Goal: Information Seeking & Learning: Learn about a topic

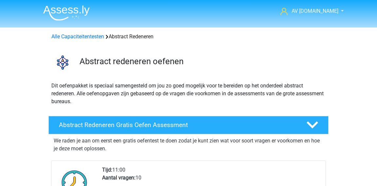
click at [346, 13] on header "AV Assess.ly arvid.viaene.db@gmail.com Nederlands English" at bounding box center [188, 13] width 377 height 27
click at [338, 13] on link "AV [DOMAIN_NAME]" at bounding box center [308, 11] width 61 height 8
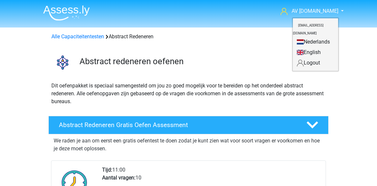
click at [319, 25] on small "[EMAIL_ADDRESS][DOMAIN_NAME]" at bounding box center [308, 29] width 31 height 22
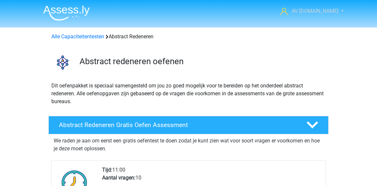
click at [315, 10] on span "AV [DOMAIN_NAME]" at bounding box center [315, 11] width 47 height 6
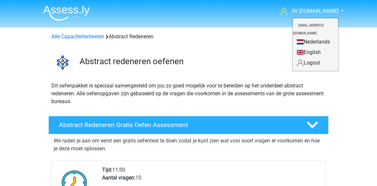
click at [307, 37] on link "Nederlands" at bounding box center [315, 42] width 45 height 10
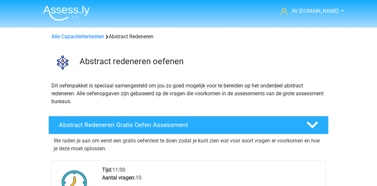
click at [82, 9] on img at bounding box center [66, 12] width 46 height 15
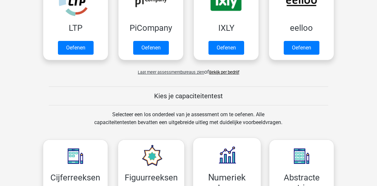
scroll to position [184, 0]
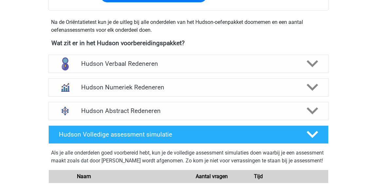
scroll to position [212, 0]
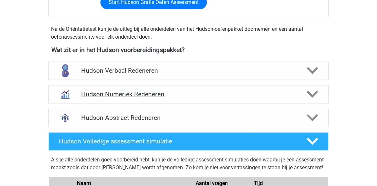
click at [121, 93] on h4 "Hudson Numeriek Redeneren" at bounding box center [188, 94] width 214 height 8
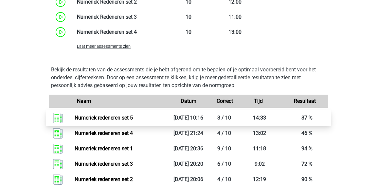
scroll to position [470, 0]
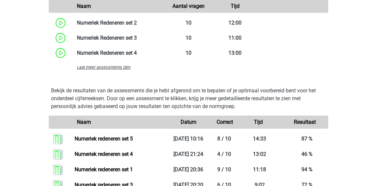
click at [113, 69] on div "Laat meer assessments zien" at bounding box center [118, 67] width 93 height 8
click at [107, 66] on span "Laat meer assessments zien" at bounding box center [104, 67] width 54 height 5
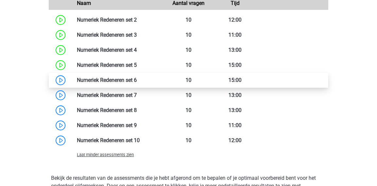
scroll to position [474, 0]
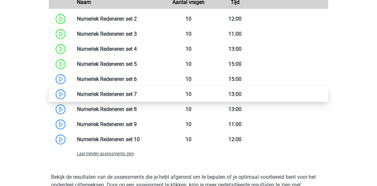
click at [137, 91] on link at bounding box center [137, 94] width 0 height 6
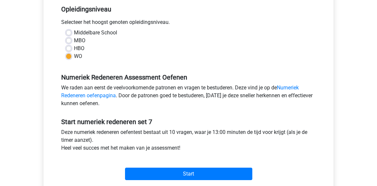
scroll to position [199, 0]
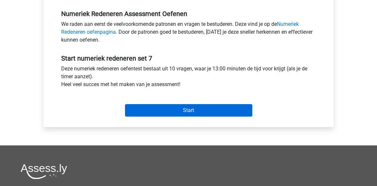
click at [182, 112] on input "Start" at bounding box center [188, 110] width 127 height 12
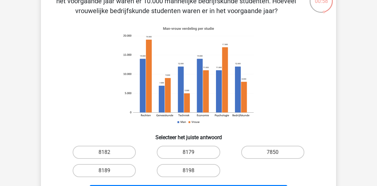
scroll to position [50, 0]
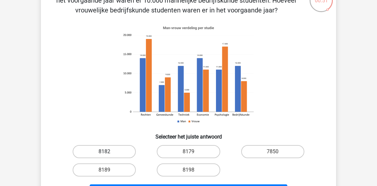
click at [126, 154] on label "8182" at bounding box center [104, 151] width 63 height 13
click at [109, 154] on input "8182" at bounding box center [106, 153] width 4 height 4
radio input "true"
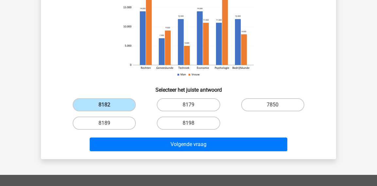
scroll to position [106, 0]
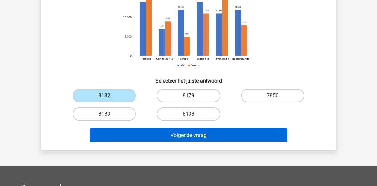
click at [214, 140] on button "Volgende vraag" at bounding box center [189, 135] width 198 height 14
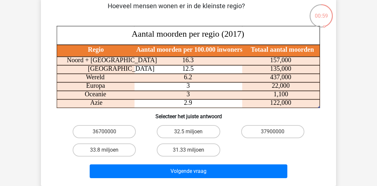
scroll to position [32, 0]
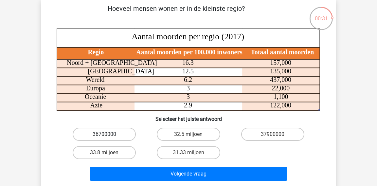
click at [127, 130] on label "36700000" at bounding box center [104, 134] width 63 height 13
click at [109, 134] on input "36700000" at bounding box center [106, 136] width 4 height 4
radio input "true"
click at [127, 130] on label "36700000" at bounding box center [104, 134] width 63 height 13
click at [109, 134] on input "36700000" at bounding box center [106, 136] width 4 height 4
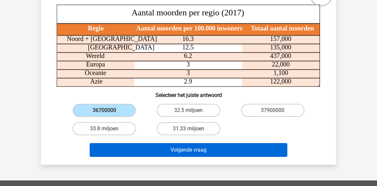
scroll to position [58, 0]
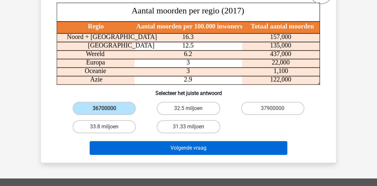
click at [224, 148] on button "Volgende vraag" at bounding box center [189, 148] width 198 height 14
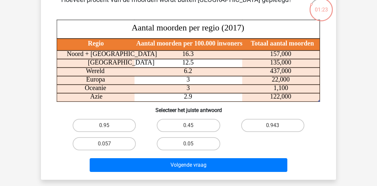
scroll to position [32, 0]
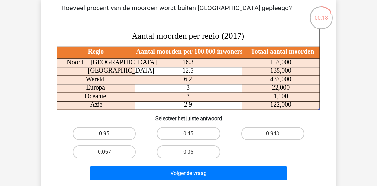
click at [102, 132] on label "0.95" at bounding box center [104, 133] width 63 height 13
click at [104, 133] on input "0.95" at bounding box center [106, 135] width 4 height 4
radio input "true"
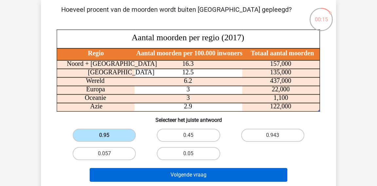
click at [165, 175] on button "Volgende vraag" at bounding box center [189, 175] width 198 height 14
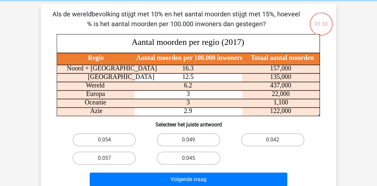
scroll to position [27, 0]
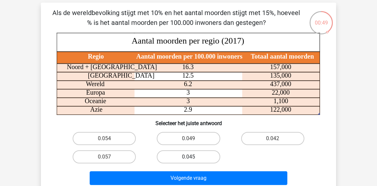
click at [200, 155] on label "0.045" at bounding box center [188, 156] width 63 height 13
click at [193, 157] on input "0.045" at bounding box center [190, 159] width 4 height 4
radio input "true"
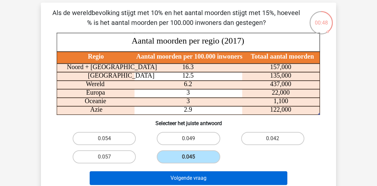
click at [256, 173] on button "Volgende vraag" at bounding box center [189, 178] width 198 height 14
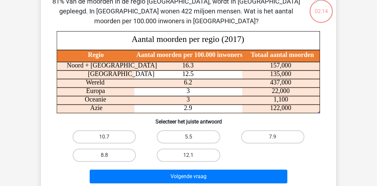
scroll to position [28, 0]
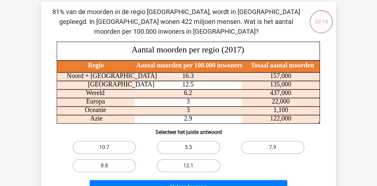
click at [198, 146] on label "5.5" at bounding box center [188, 147] width 63 height 13
click at [193, 147] on input "5.5" at bounding box center [190, 149] width 4 height 4
radio input "true"
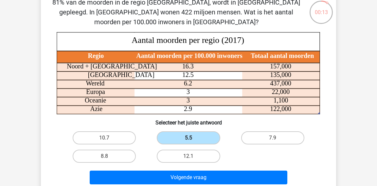
scroll to position [45, 0]
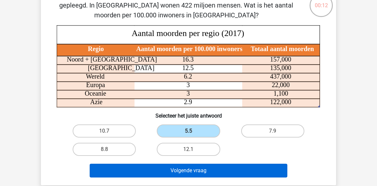
click at [186, 167] on button "Volgende vraag" at bounding box center [189, 171] width 198 height 14
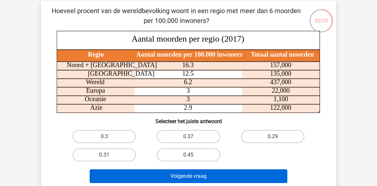
scroll to position [29, 0]
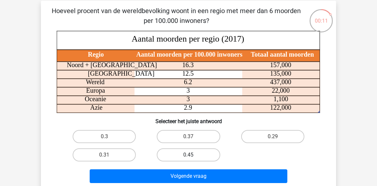
click at [200, 154] on label "0.45" at bounding box center [188, 154] width 63 height 13
click at [193, 155] on input "0.45" at bounding box center [190, 157] width 4 height 4
radio input "true"
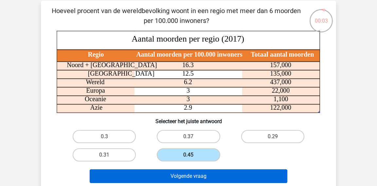
click at [195, 173] on button "Volgende vraag" at bounding box center [189, 176] width 198 height 14
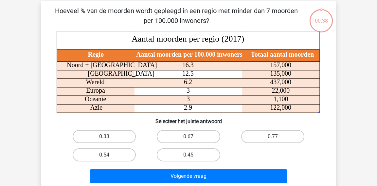
scroll to position [30, 0]
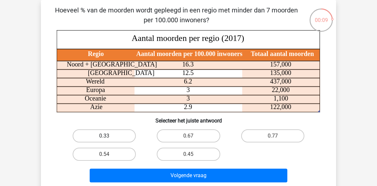
click at [99, 136] on label "0.33" at bounding box center [104, 135] width 63 height 13
click at [104, 136] on input "0.33" at bounding box center [106, 138] width 4 height 4
radio input "true"
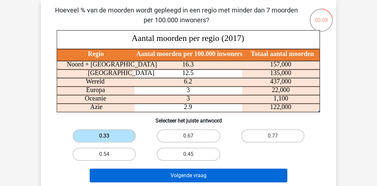
click at [139, 174] on button "Volgende vraag" at bounding box center [189, 176] width 198 height 14
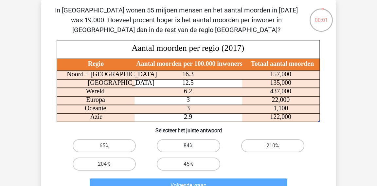
click at [165, 145] on label "84%" at bounding box center [188, 145] width 63 height 13
click at [188, 146] on input "84%" at bounding box center [190, 148] width 4 height 4
radio input "true"
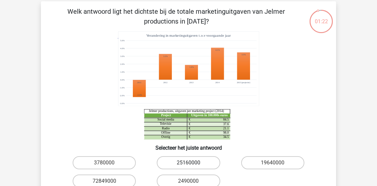
scroll to position [28, 0]
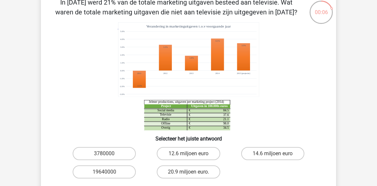
scroll to position [39, 0]
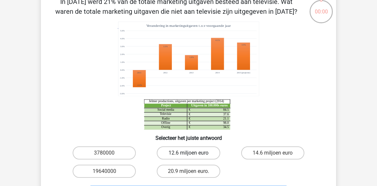
click at [184, 157] on label "12.6 miljoen euro" at bounding box center [188, 152] width 63 height 13
click at [188, 157] on input "12.6 miljoen euro" at bounding box center [190, 155] width 4 height 4
radio input "true"
click at [192, 154] on input "12.6 miljoen euro" at bounding box center [190, 155] width 4 height 4
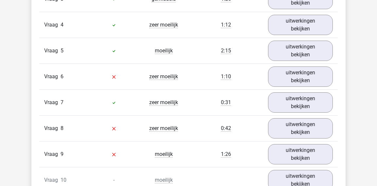
scroll to position [491, 0]
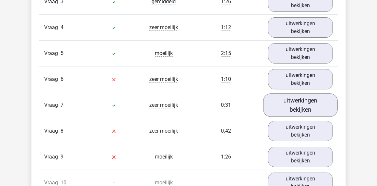
click at [276, 107] on link "uitwerkingen bekijken" at bounding box center [300, 104] width 75 height 23
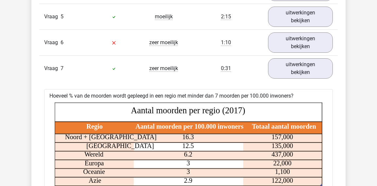
scroll to position [510, 0]
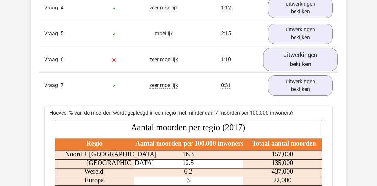
click at [295, 63] on link "uitwerkingen bekijken" at bounding box center [300, 59] width 75 height 23
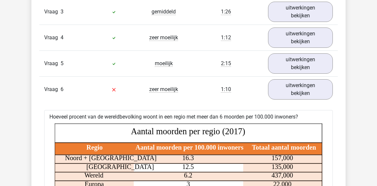
scroll to position [468, 0]
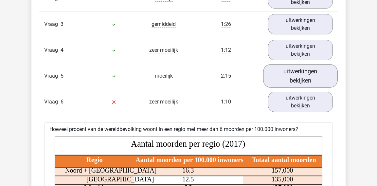
click at [291, 70] on link "uitwerkingen bekijken" at bounding box center [300, 75] width 75 height 23
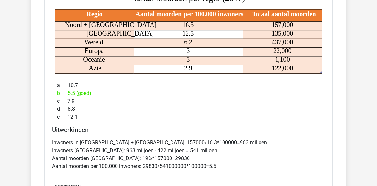
scroll to position [602, 0]
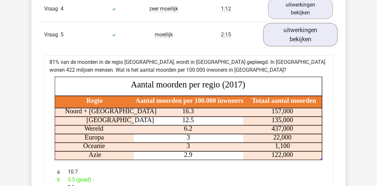
click at [297, 41] on link "uitwerkingen bekijken" at bounding box center [300, 34] width 75 height 23
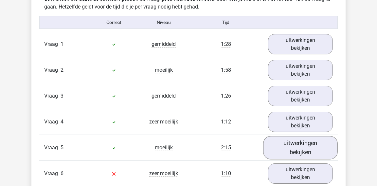
scroll to position [393, 0]
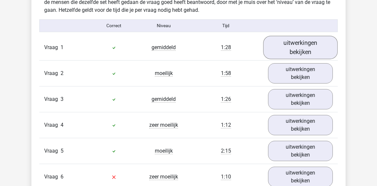
click at [295, 41] on link "uitwerkingen bekijken" at bounding box center [300, 47] width 75 height 23
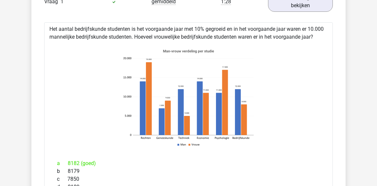
scroll to position [435, 0]
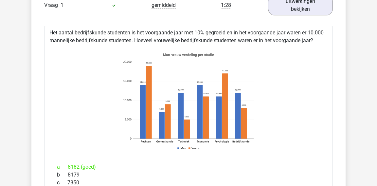
click at [296, 29] on div "Het aantal bedrijfskunde studenten is het voorgaande jaar met 10% gegroeid en i…" at bounding box center [188, 150] width 289 height 248
click at [296, 11] on link "uitwerkingen bekijken" at bounding box center [300, 4] width 75 height 23
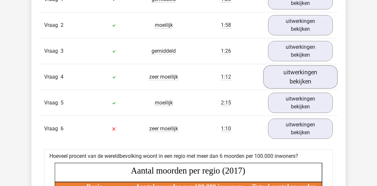
scroll to position [408, 0]
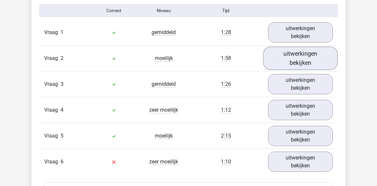
click at [288, 60] on link "uitwerkingen bekijken" at bounding box center [300, 57] width 75 height 23
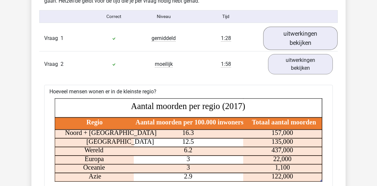
scroll to position [385, 0]
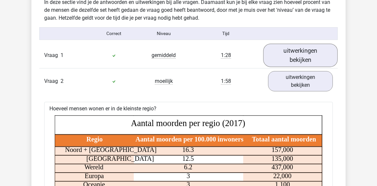
click at [298, 61] on link "uitwerkingen bekijken" at bounding box center [300, 55] width 75 height 23
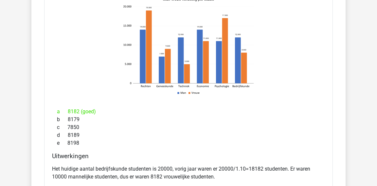
scroll to position [429, 0]
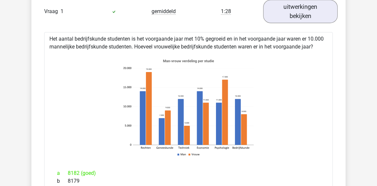
click at [297, 4] on link "uitwerkingen bekijken" at bounding box center [300, 11] width 75 height 23
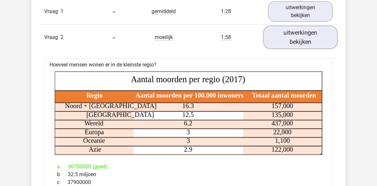
click at [292, 38] on link "uitwerkingen bekijken" at bounding box center [300, 37] width 75 height 23
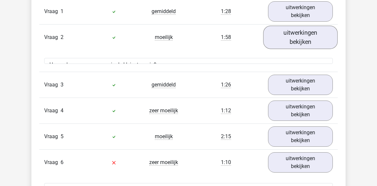
click at [292, 38] on link "uitwerkingen bekijken" at bounding box center [300, 37] width 75 height 23
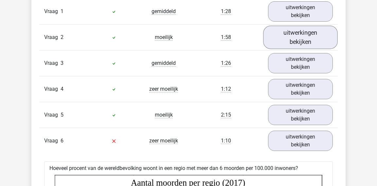
click at [292, 38] on link "uitwerkingen bekijken" at bounding box center [300, 37] width 75 height 23
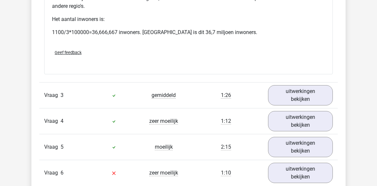
scroll to position [655, 0]
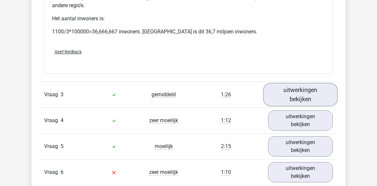
click at [283, 93] on link "uitwerkingen bekijken" at bounding box center [300, 94] width 75 height 23
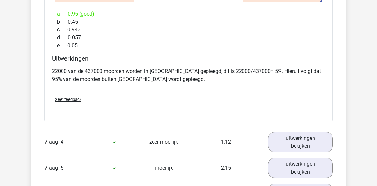
scroll to position [879, 0]
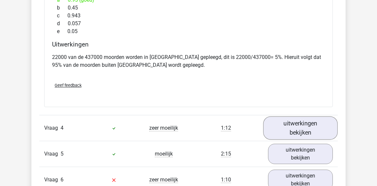
click at [302, 132] on link "uitwerkingen bekijken" at bounding box center [300, 127] width 75 height 23
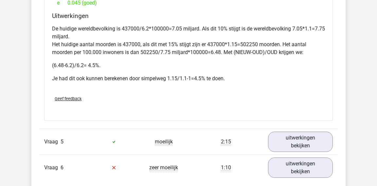
scroll to position [1221, 0]
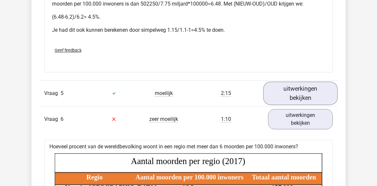
click at [300, 85] on link "uitwerkingen bekijken" at bounding box center [300, 92] width 75 height 23
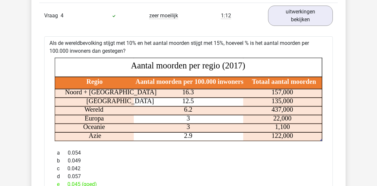
scroll to position [924, 0]
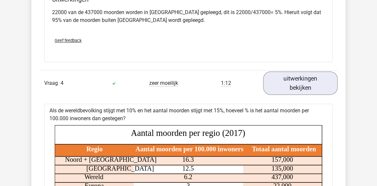
click at [299, 84] on link "uitwerkingen bekijken" at bounding box center [300, 83] width 75 height 23
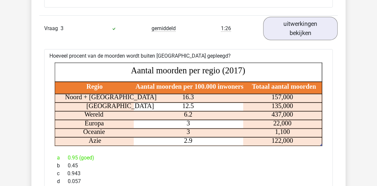
click at [287, 35] on link "uitwerkingen bekijken" at bounding box center [300, 28] width 75 height 23
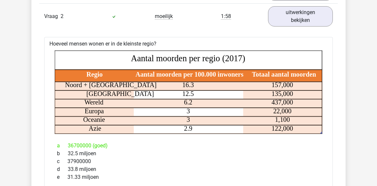
scroll to position [438, 0]
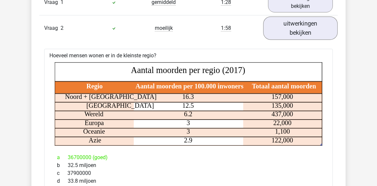
click at [296, 23] on link "uitwerkingen bekijken" at bounding box center [300, 27] width 75 height 23
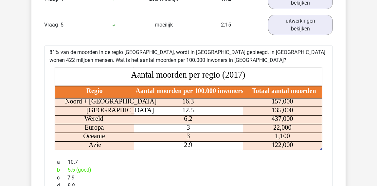
scroll to position [478, 0]
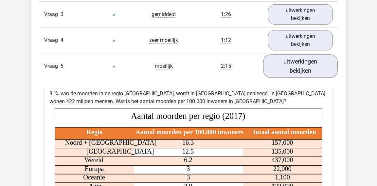
click at [281, 70] on link "uitwerkingen bekijken" at bounding box center [300, 65] width 75 height 23
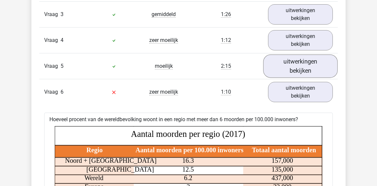
click at [281, 70] on link "uitwerkingen bekijken" at bounding box center [300, 65] width 75 height 23
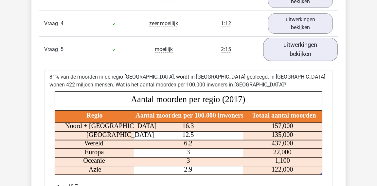
click at [274, 46] on link "uitwerkingen bekijken" at bounding box center [300, 49] width 75 height 23
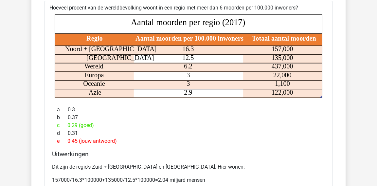
scroll to position [534, 0]
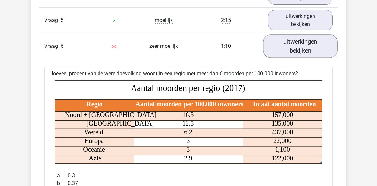
click at [275, 48] on link "uitwerkingen bekijken" at bounding box center [300, 45] width 75 height 23
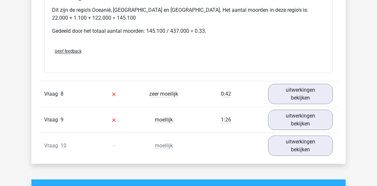
scroll to position [774, 0]
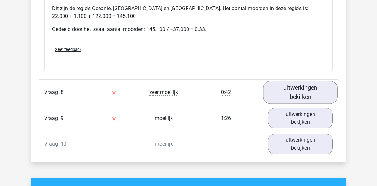
click at [283, 84] on link "uitwerkingen bekijken" at bounding box center [300, 91] width 75 height 23
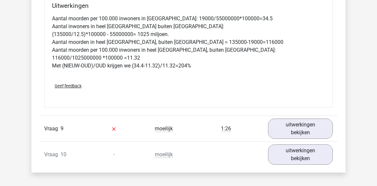
scroll to position [1042, 0]
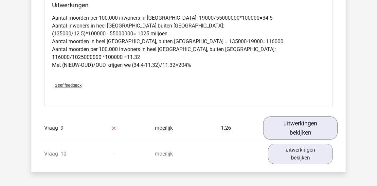
click at [281, 119] on link "uitwerkingen bekijken" at bounding box center [300, 127] width 75 height 23
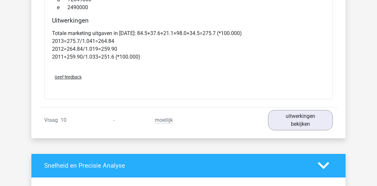
scroll to position [1355, 0]
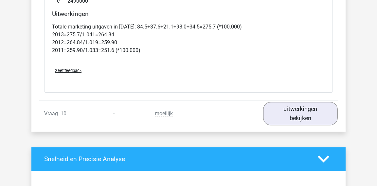
click at [277, 109] on link "uitwerkingen bekijken" at bounding box center [300, 113] width 75 height 23
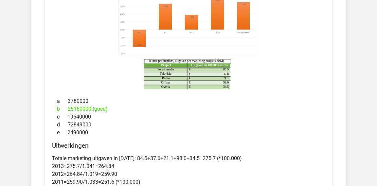
scroll to position [1227, 0]
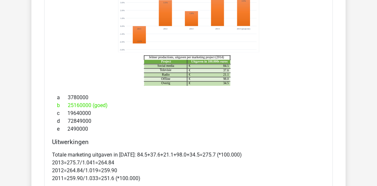
click at [207, 156] on p "Totale marketing uitgaven in 2014: 84.5+37.6+21.1+98.0+34.5=275.7 (*100.000) 20…" at bounding box center [188, 166] width 273 height 31
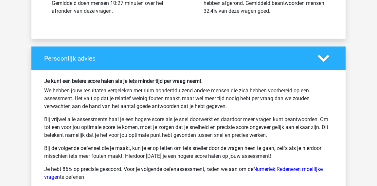
scroll to position [2009, 0]
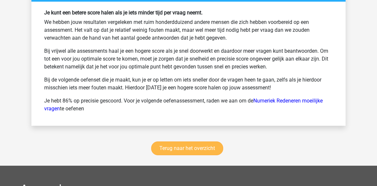
click at [173, 141] on link "Terug naar het overzicht" at bounding box center [187, 148] width 72 height 14
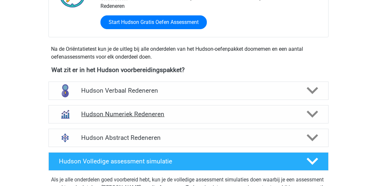
click at [140, 111] on h4 "Hudson Numeriek Redeneren" at bounding box center [188, 114] width 214 height 8
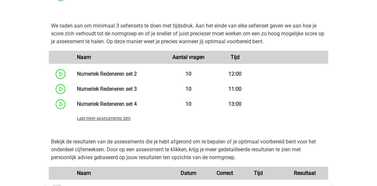
scroll to position [417, 0]
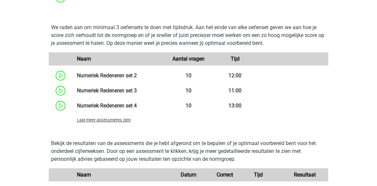
click at [116, 117] on span "Laat meer assessments zien" at bounding box center [104, 119] width 54 height 5
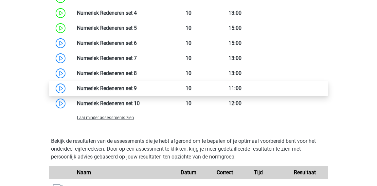
scroll to position [509, 0]
click at [137, 91] on link at bounding box center [137, 88] width 0 height 6
